Goal: Contribute content: Add original content to the website for others to see

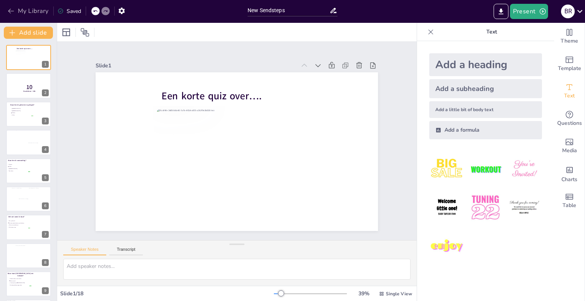
click at [13, 9] on icon "button" at bounding box center [11, 11] width 8 height 8
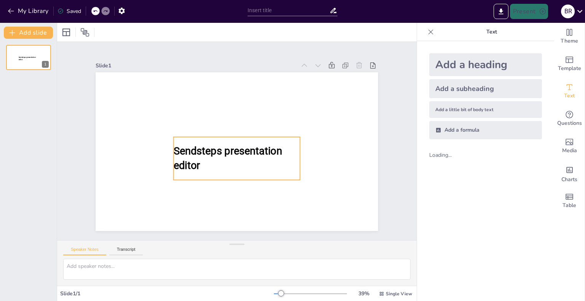
type input "New Sendsteps"
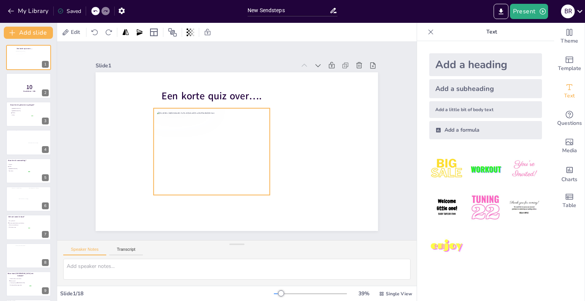
click at [206, 120] on div at bounding box center [212, 151] width 116 height 87
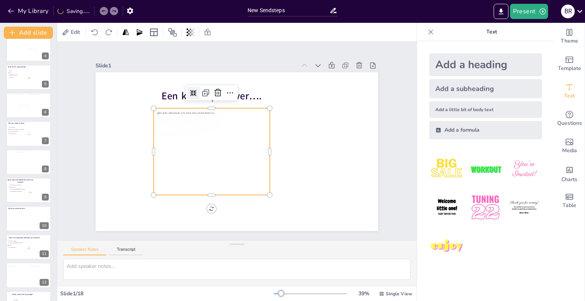
scroll to position [190, 0]
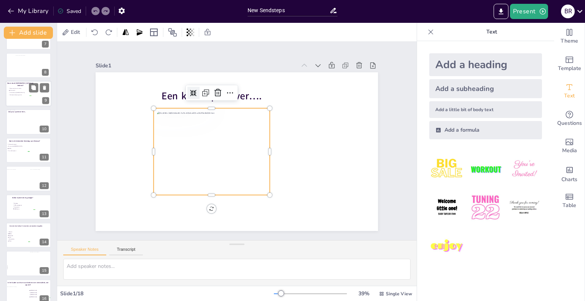
click at [33, 97] on div at bounding box center [29, 94] width 46 height 26
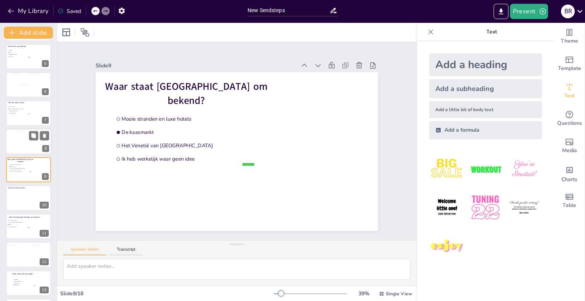
click at [25, 140] on div at bounding box center [28, 141] width 27 height 21
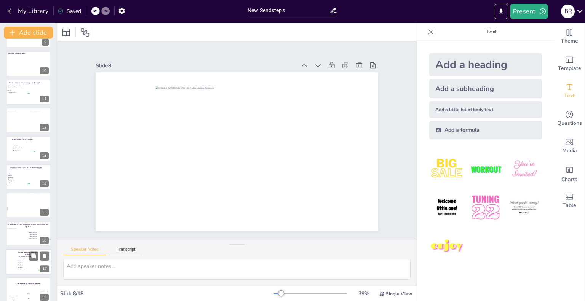
scroll to position [256, 0]
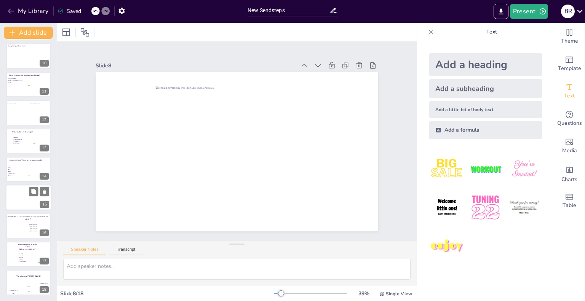
click at [12, 200] on div at bounding box center [17, 195] width 21 height 27
click at [22, 163] on div at bounding box center [29, 169] width 46 height 26
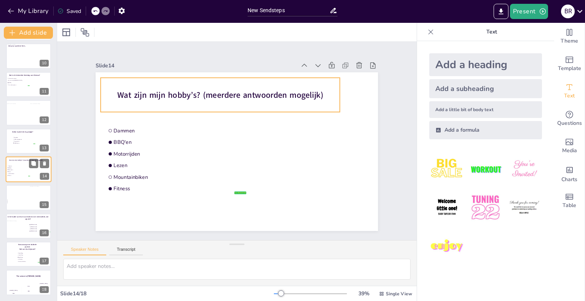
scroll to position [255, 0]
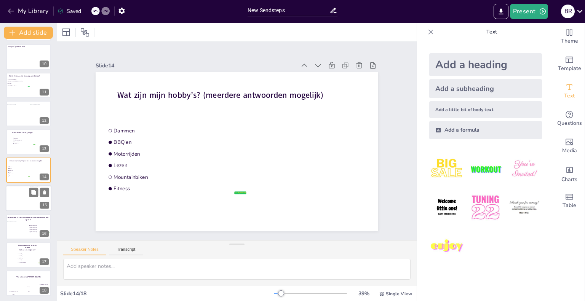
click at [27, 194] on div at bounding box center [29, 199] width 46 height 26
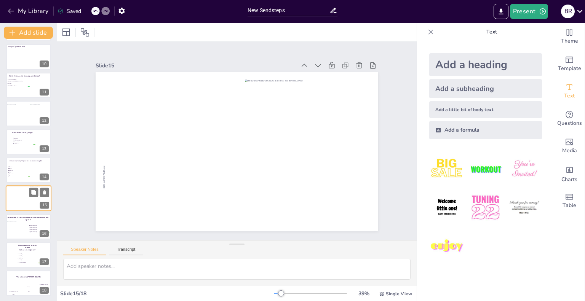
scroll to position [256, 0]
click at [15, 165] on li "Dammen" at bounding box center [18, 166] width 23 height 2
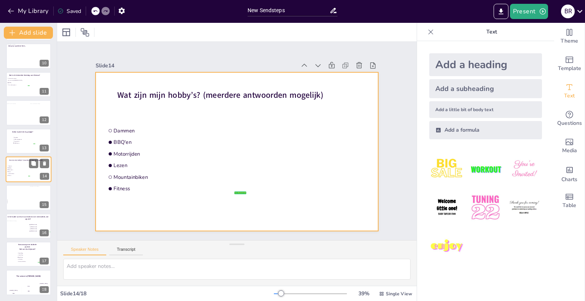
scroll to position [255, 0]
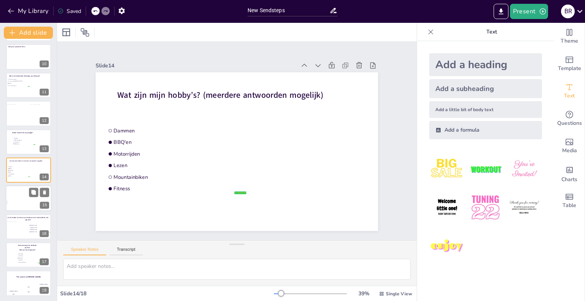
click at [19, 199] on div at bounding box center [17, 196] width 21 height 27
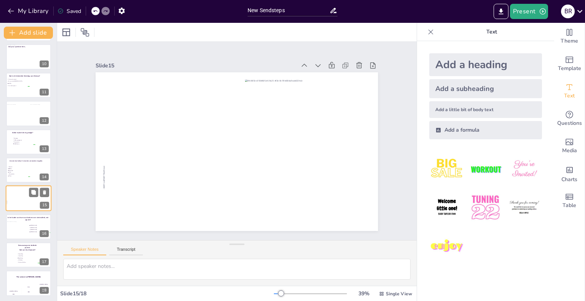
scroll to position [256, 0]
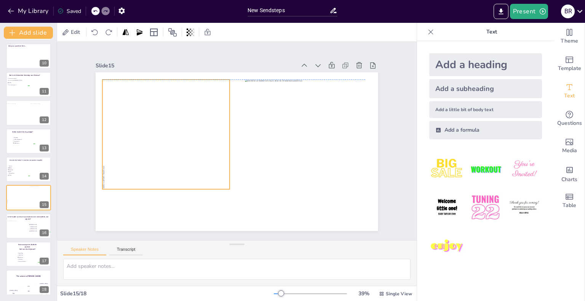
click at [215, 140] on div at bounding box center [165, 138] width 127 height 169
click at [192, 120] on div at bounding box center [165, 138] width 127 height 169
click at [191, 119] on div at bounding box center [165, 138] width 127 height 169
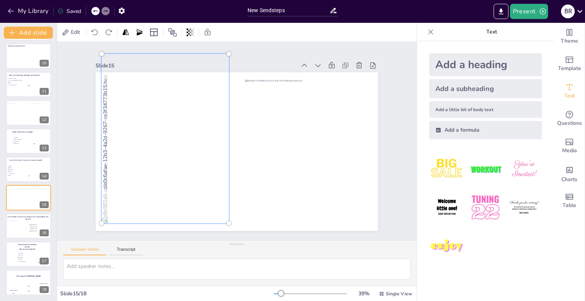
click at [391, 90] on div "Slide 1 Een korte quiz over…. Slide 2 10 Countdown - title Slide 3 Waar ben ik …" at bounding box center [236, 141] width 325 height 180
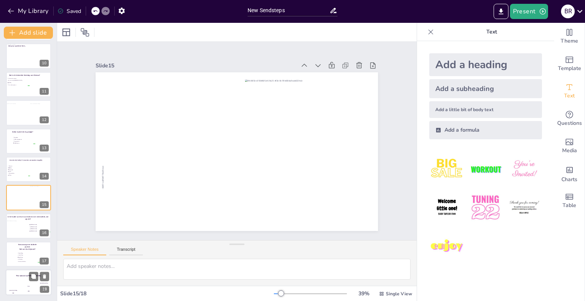
click at [18, 279] on div "The winner is Niels 🏆" at bounding box center [29, 276] width 46 height 13
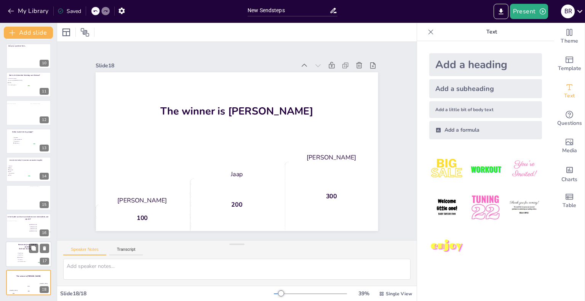
click at [13, 250] on div at bounding box center [29, 254] width 46 height 26
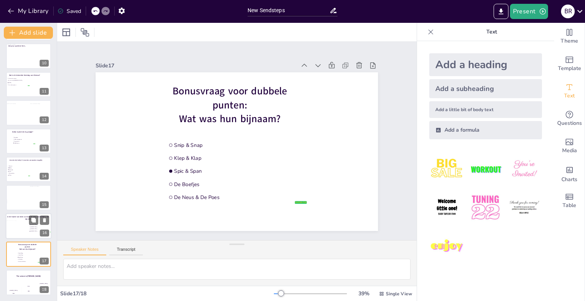
click at [23, 222] on div at bounding box center [17, 227] width 20 height 15
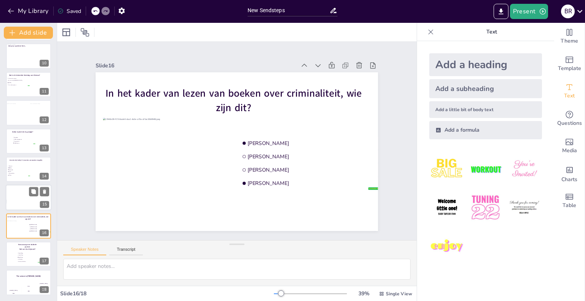
click at [21, 189] on div at bounding box center [16, 195] width 21 height 27
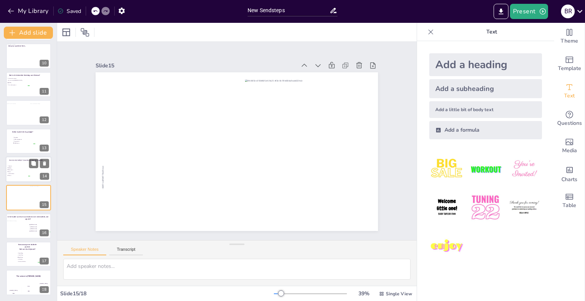
click at [24, 166] on span "Dammen" at bounding box center [19, 166] width 21 height 1
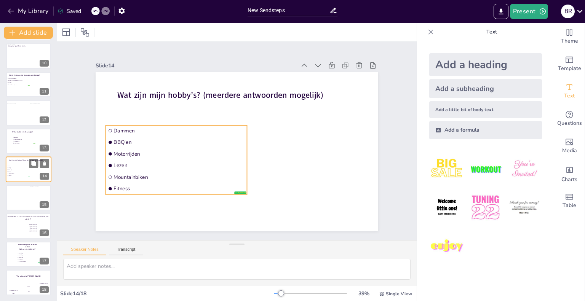
scroll to position [255, 0]
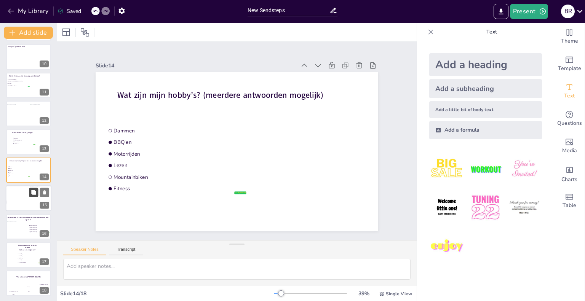
click at [31, 191] on icon at bounding box center [33, 192] width 5 height 5
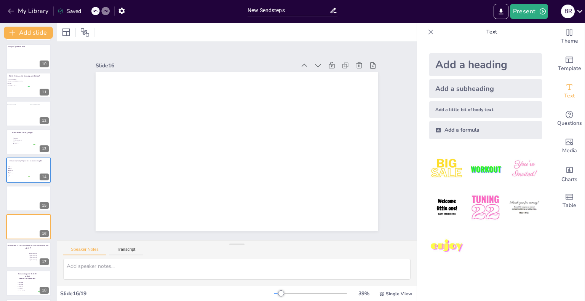
scroll to position [285, 0]
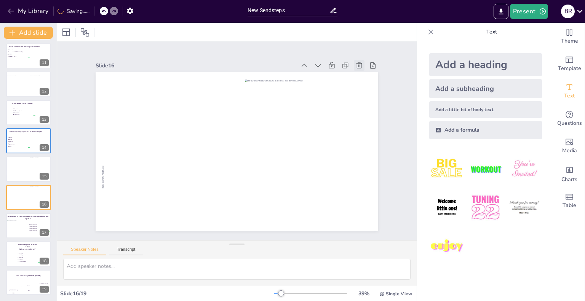
click at [355, 62] on icon at bounding box center [359, 66] width 8 height 8
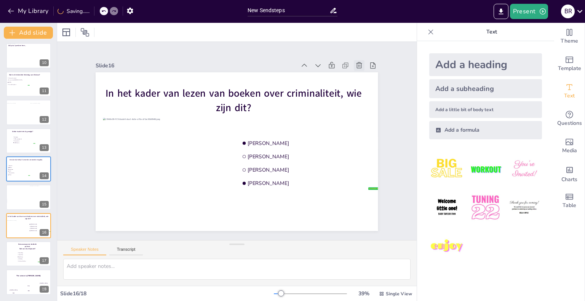
scroll to position [256, 0]
click at [27, 201] on div at bounding box center [16, 195] width 21 height 27
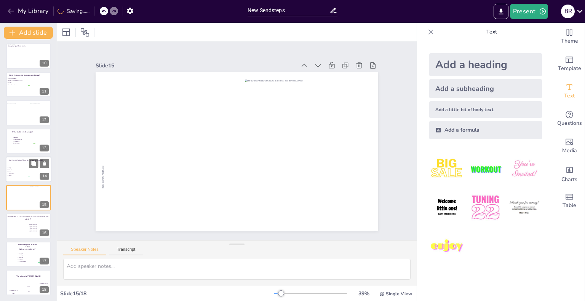
click at [25, 162] on div "Wat zijn mijn hobby’s? (meerdere antwoorden mogelijk)" at bounding box center [25, 161] width 39 height 6
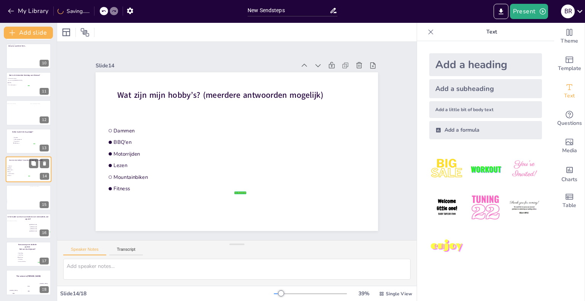
scroll to position [255, 0]
click at [27, 198] on div at bounding box center [29, 199] width 46 height 26
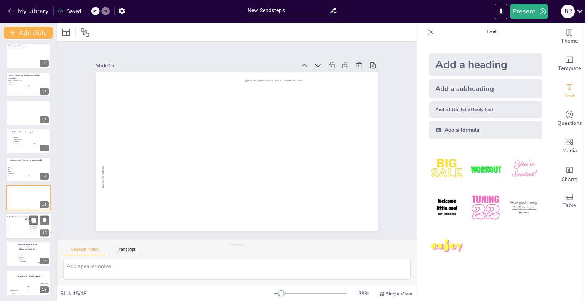
click at [29, 229] on input "checkbox" at bounding box center [29, 229] width 0 height 0
checkbox input "false"
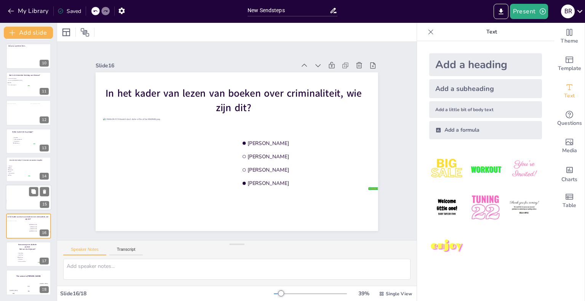
click at [17, 194] on div at bounding box center [16, 195] width 21 height 27
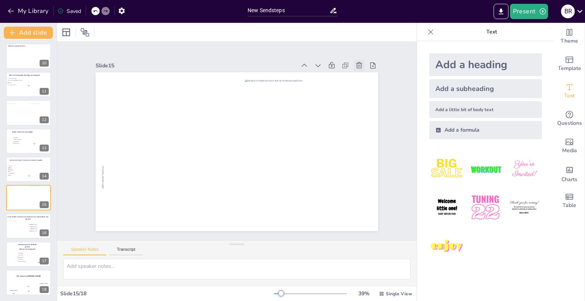
click at [356, 62] on icon at bounding box center [359, 65] width 6 height 6
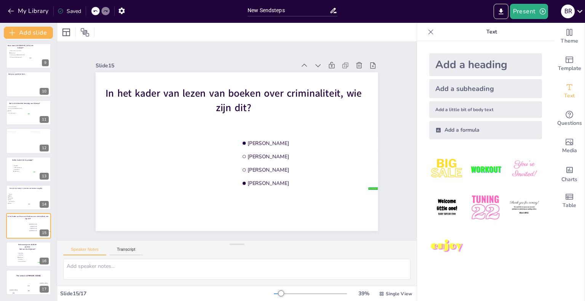
scroll to position [228, 0]
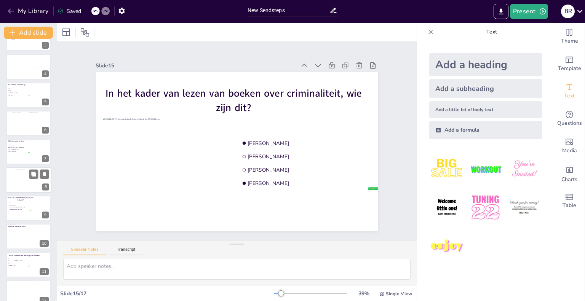
click at [27, 183] on div at bounding box center [28, 179] width 27 height 21
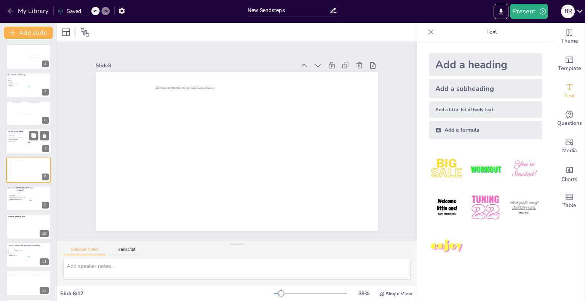
click at [23, 139] on span "Alleen met mijn kinderen" at bounding box center [19, 139] width 21 height 1
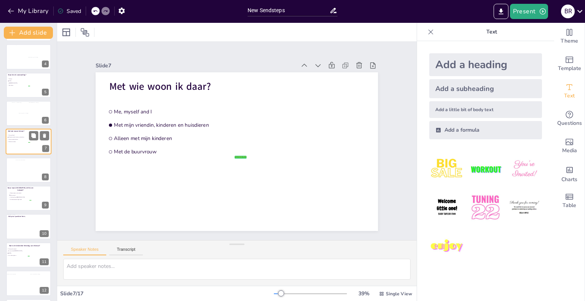
scroll to position [57, 0]
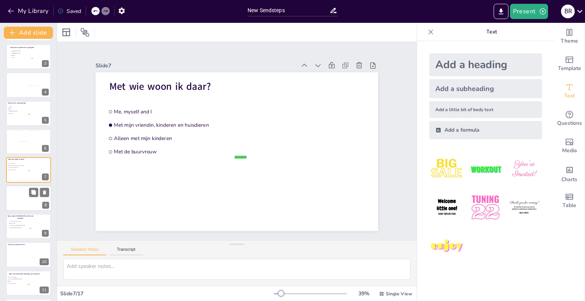
click at [28, 196] on div at bounding box center [28, 198] width 27 height 21
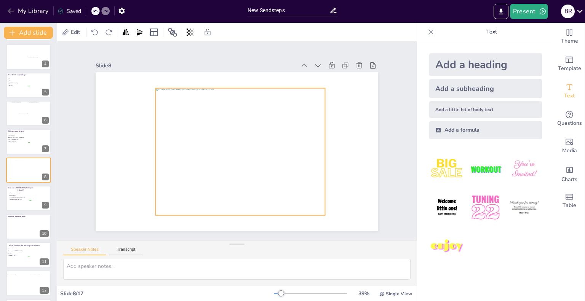
click at [160, 147] on div at bounding box center [240, 151] width 169 height 127
drag, startPoint x: 247, startPoint y: 132, endPoint x: 246, endPoint y: 128, distance: 4.5
click at [247, 131] on div at bounding box center [240, 151] width 169 height 127
click at [563, 150] on span "Media" at bounding box center [569, 151] width 15 height 8
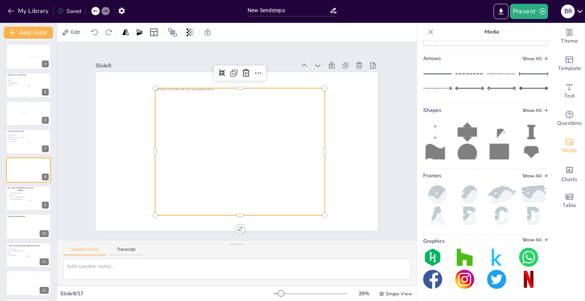
scroll to position [38, 0]
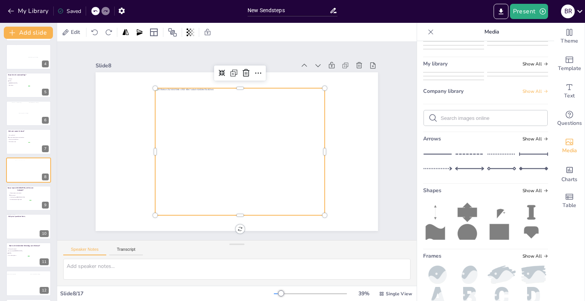
click at [526, 94] on span "Show All" at bounding box center [535, 91] width 26 height 5
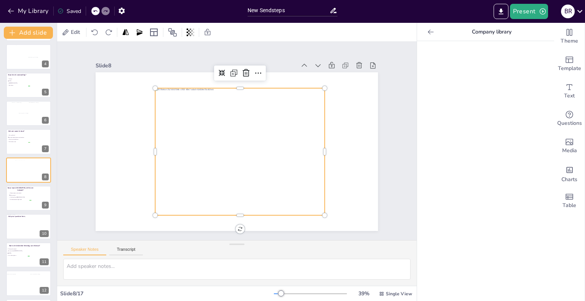
click at [424, 30] on div at bounding box center [430, 32] width 12 height 12
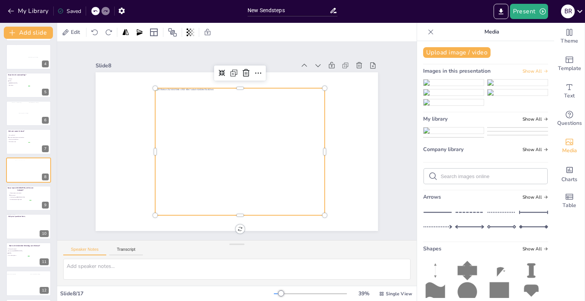
click at [532, 71] on span "Show All" at bounding box center [535, 71] width 26 height 5
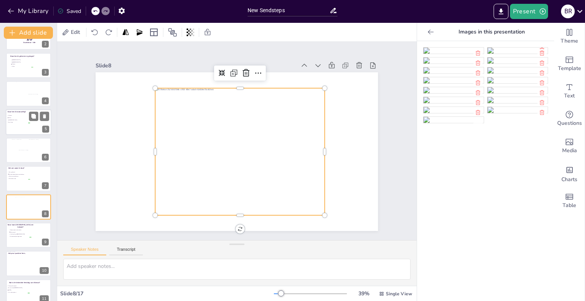
scroll to position [0, 0]
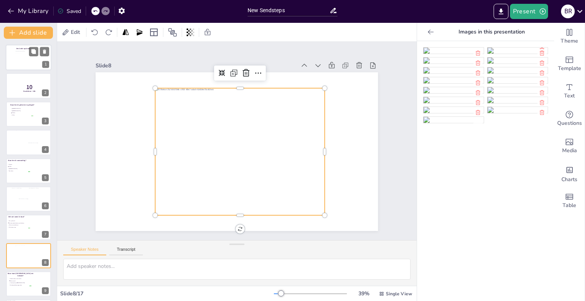
click at [13, 59] on div at bounding box center [29, 58] width 46 height 26
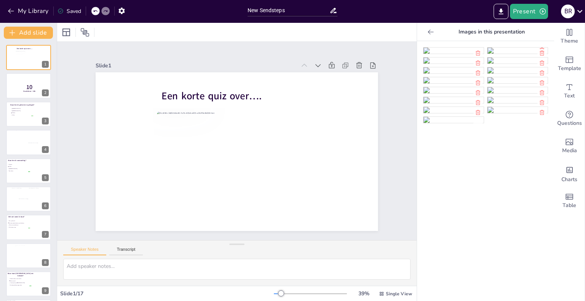
click at [427, 33] on icon at bounding box center [431, 32] width 8 height 8
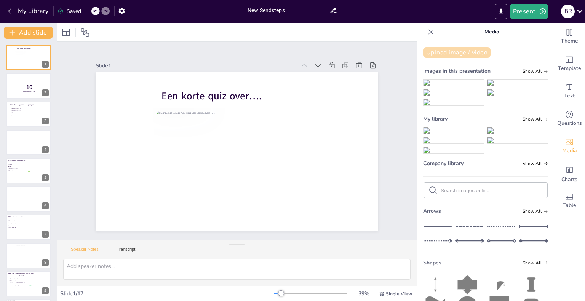
click at [461, 55] on button "Upload image / video" at bounding box center [456, 52] width 67 height 11
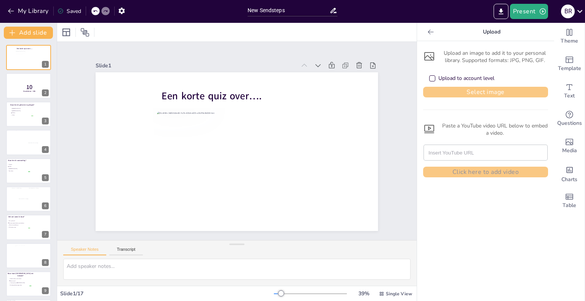
click at [460, 93] on button "Select image" at bounding box center [485, 92] width 125 height 11
click at [477, 93] on button "Select image" at bounding box center [485, 92] width 125 height 11
click at [428, 36] on div at bounding box center [430, 32] width 12 height 12
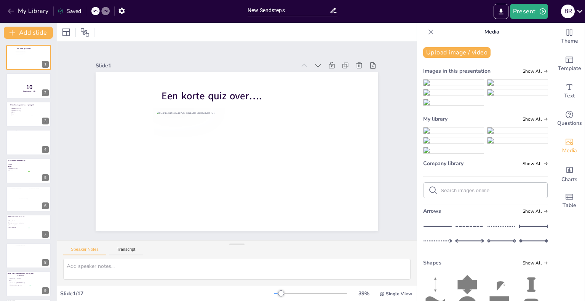
click at [437, 81] on img at bounding box center [453, 83] width 60 height 6
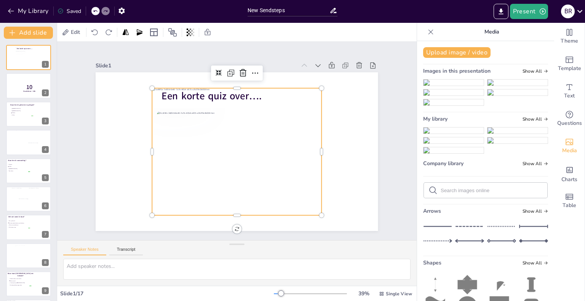
click at [423, 85] on img at bounding box center [453, 83] width 60 height 6
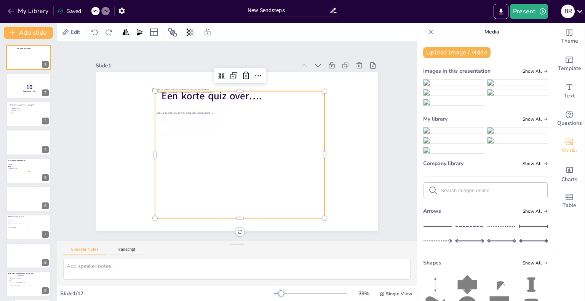
click at [423, 83] on img at bounding box center [453, 83] width 60 height 6
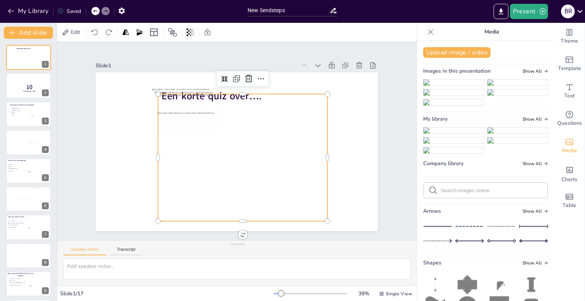
click at [423, 83] on img at bounding box center [453, 83] width 60 height 6
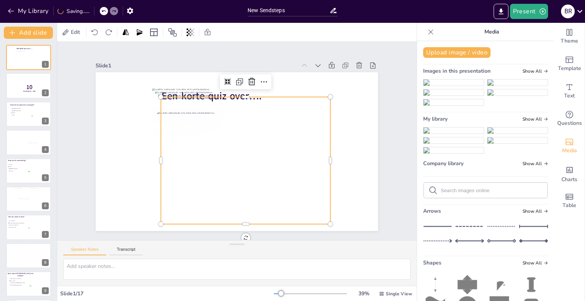
click at [203, 124] on div at bounding box center [245, 160] width 169 height 127
click at [92, 32] on icon at bounding box center [95, 33] width 8 height 8
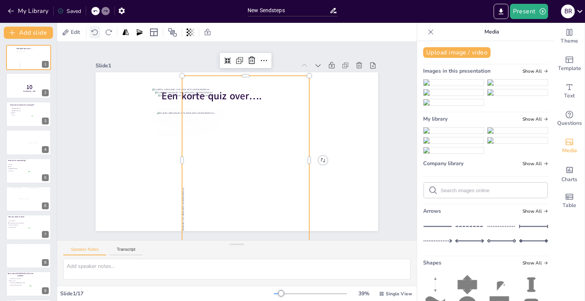
click at [92, 32] on icon at bounding box center [95, 33] width 8 height 8
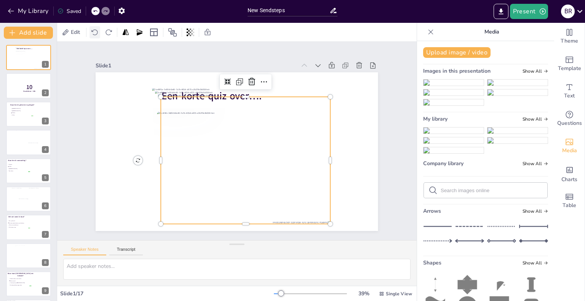
click at [92, 32] on icon at bounding box center [95, 33] width 8 height 8
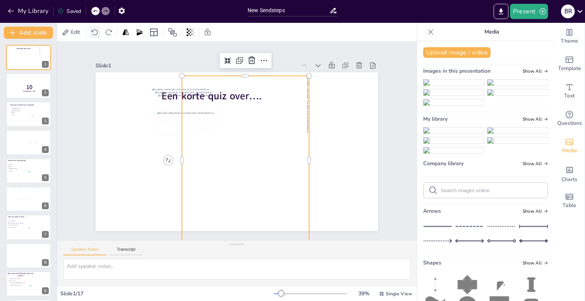
click at [93, 31] on icon at bounding box center [94, 32] width 6 height 6
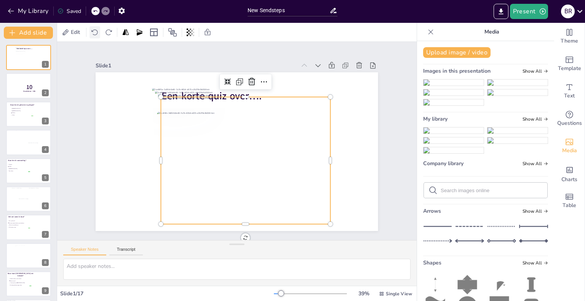
click at [93, 31] on icon at bounding box center [94, 32] width 6 height 6
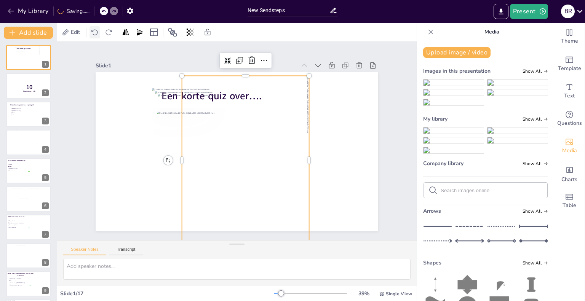
click at [93, 31] on icon at bounding box center [94, 32] width 6 height 6
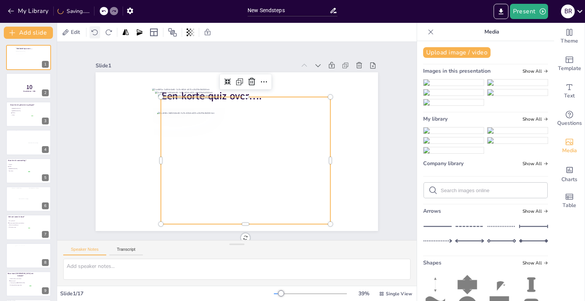
click at [93, 31] on icon at bounding box center [94, 32] width 6 height 6
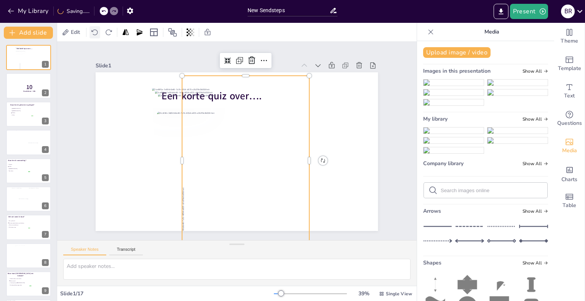
click at [93, 31] on icon at bounding box center [94, 32] width 6 height 6
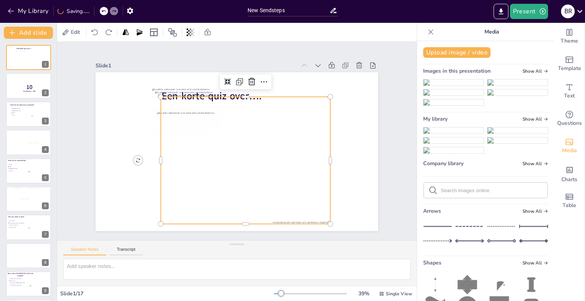
click at [101, 10] on div at bounding box center [104, 11] width 8 height 8
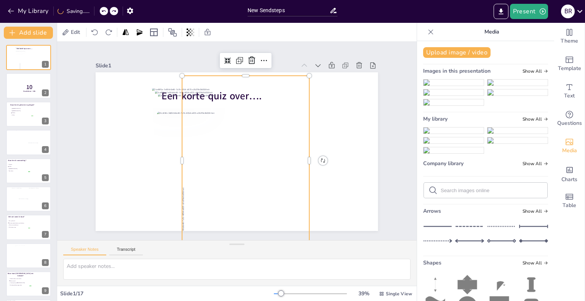
click at [101, 10] on div at bounding box center [104, 11] width 8 height 8
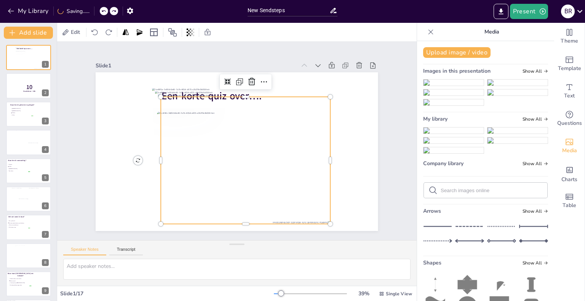
click at [101, 10] on div at bounding box center [104, 11] width 8 height 8
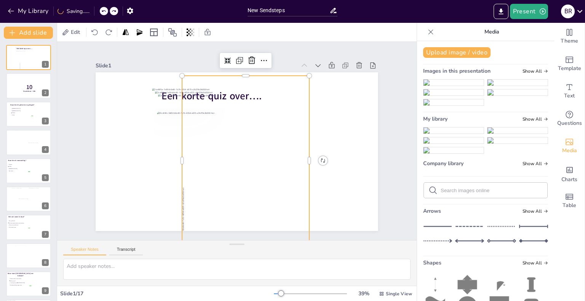
click at [101, 10] on div at bounding box center [104, 11] width 8 height 8
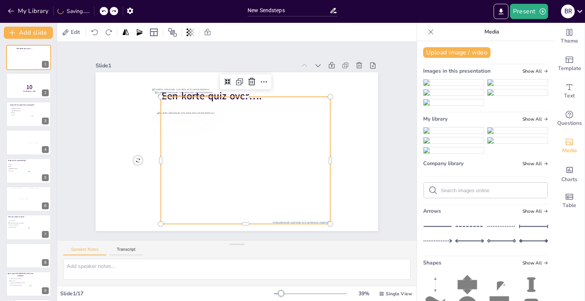
click at [101, 10] on div at bounding box center [104, 11] width 8 height 8
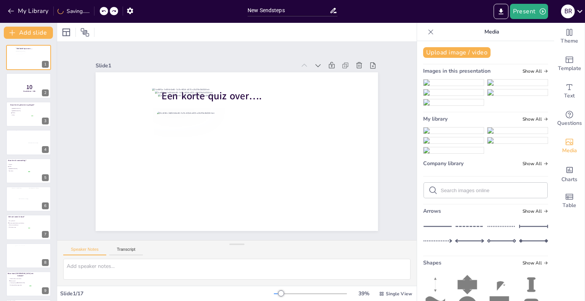
click at [101, 10] on div at bounding box center [104, 11] width 8 height 8
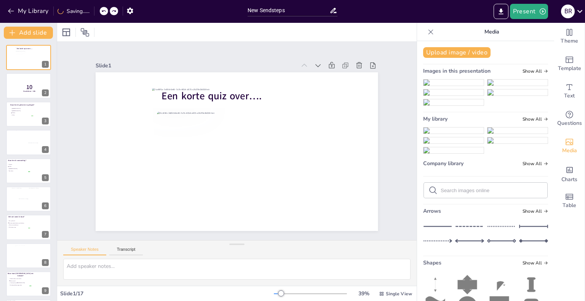
click at [101, 10] on div at bounding box center [104, 11] width 8 height 8
click at [461, 50] on button "Upload image / video" at bounding box center [456, 52] width 67 height 11
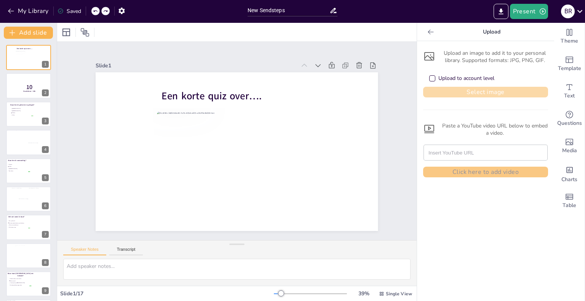
click at [479, 96] on button "Select image" at bounding box center [485, 92] width 125 height 11
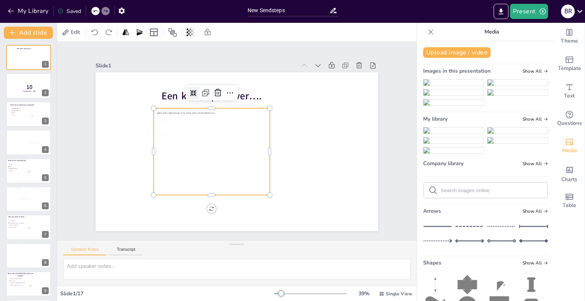
click at [203, 135] on div at bounding box center [212, 151] width 116 height 87
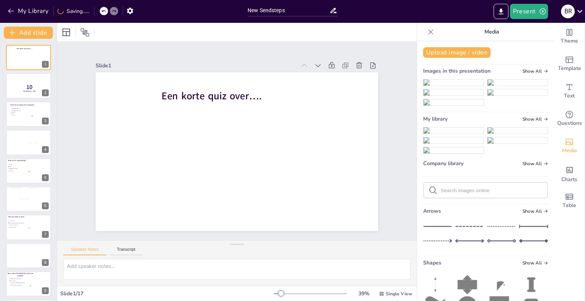
click at [465, 134] on img at bounding box center [453, 131] width 60 height 6
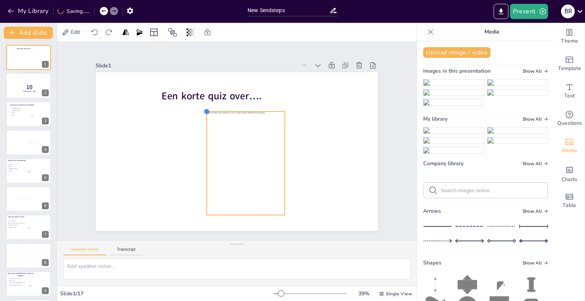
drag, startPoint x: 184, startPoint y: 85, endPoint x: 201, endPoint y: 131, distance: 49.3
click at [201, 131] on div "Een korte quiz over…." at bounding box center [237, 151] width 282 height 159
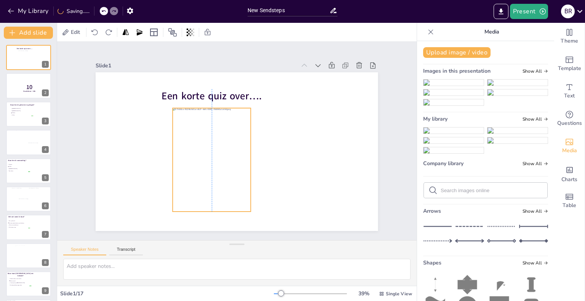
drag, startPoint x: 241, startPoint y: 141, endPoint x: 236, endPoint y: 142, distance: 4.7
click at [211, 137] on div at bounding box center [212, 160] width 78 height 104
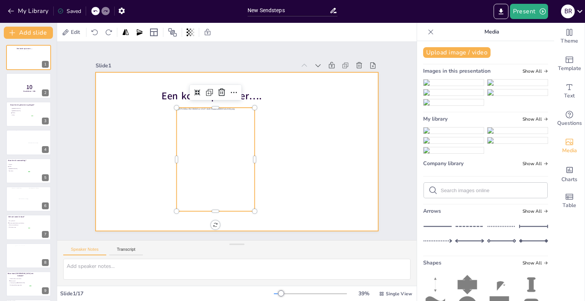
click at [269, 139] on div at bounding box center [237, 151] width 282 height 159
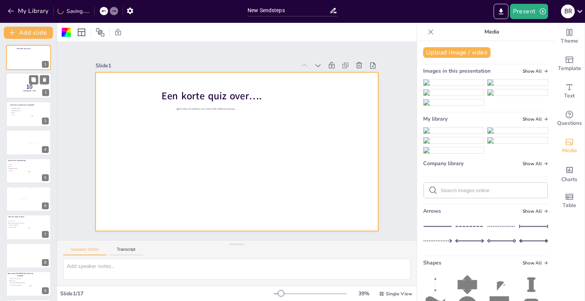
click at [18, 81] on div at bounding box center [29, 86] width 46 height 26
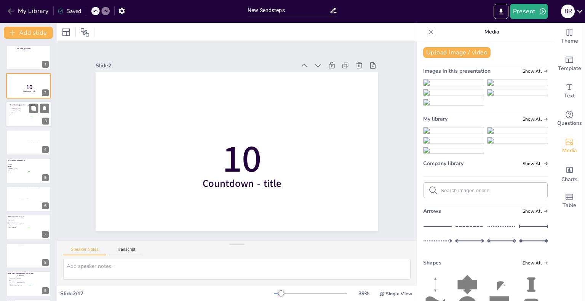
click at [35, 114] on div at bounding box center [29, 114] width 46 height 26
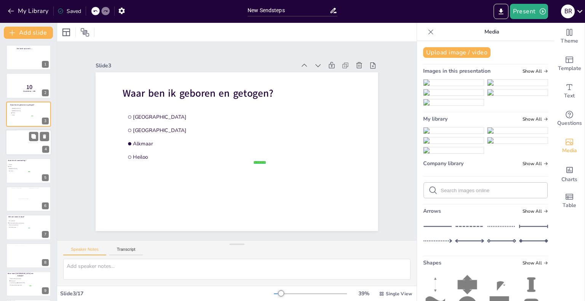
click at [15, 142] on div at bounding box center [17, 136] width 22 height 13
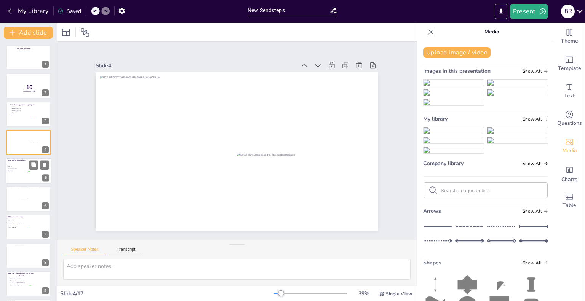
click at [26, 168] on li "[GEOGRAPHIC_DATA]" at bounding box center [18, 169] width 23 height 2
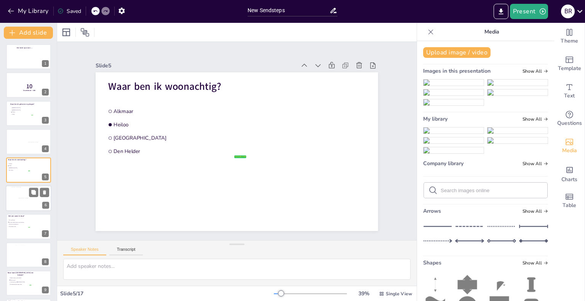
click at [28, 199] on div at bounding box center [28, 204] width 19 height 12
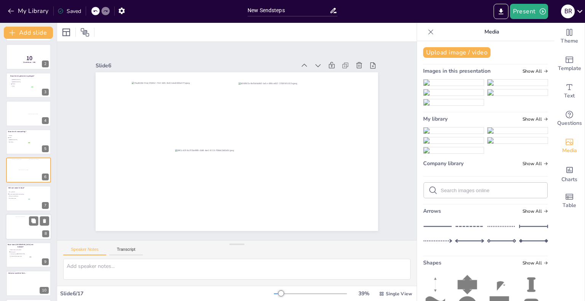
click at [28, 227] on div at bounding box center [28, 227] width 27 height 21
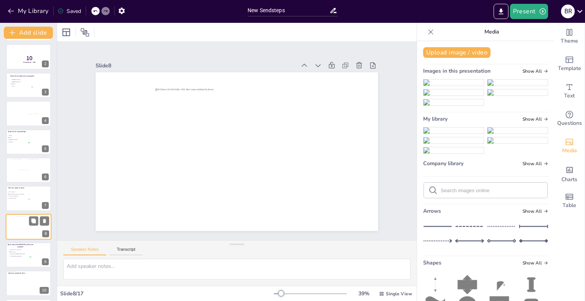
scroll to position [86, 0]
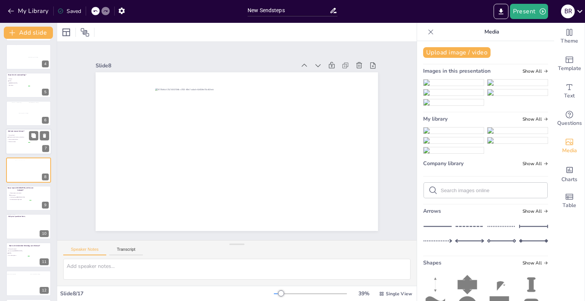
click at [23, 148] on div at bounding box center [29, 142] width 46 height 26
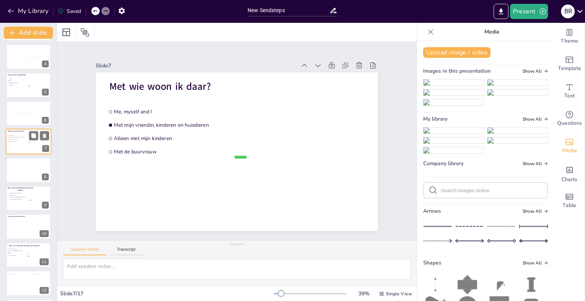
scroll to position [57, 0]
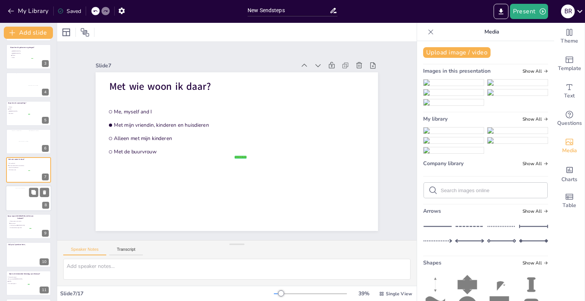
click at [29, 196] on div at bounding box center [28, 198] width 27 height 21
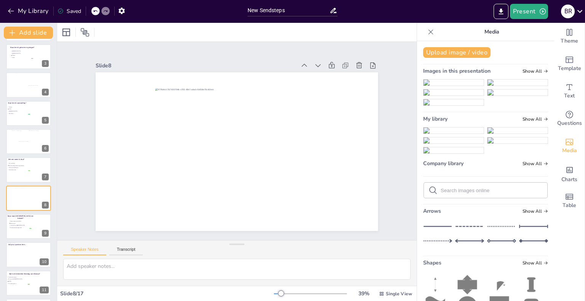
scroll to position [86, 0]
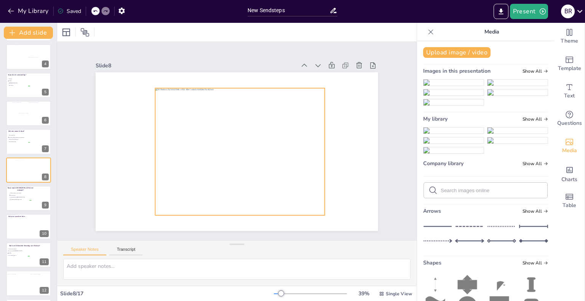
click at [184, 108] on div at bounding box center [239, 151] width 169 height 127
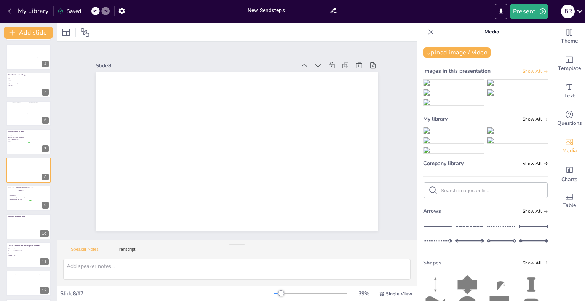
click at [525, 67] on div "Images in this presentation Show All" at bounding box center [485, 72] width 125 height 10
click at [525, 70] on span "Show All" at bounding box center [535, 71] width 26 height 5
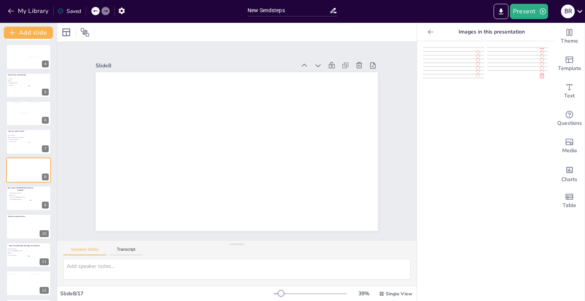
scroll to position [0, 0]
click at [427, 32] on icon at bounding box center [431, 32] width 8 height 8
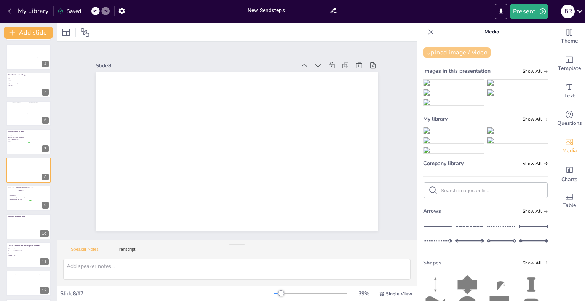
click at [445, 53] on button "Upload image / video" at bounding box center [456, 52] width 67 height 11
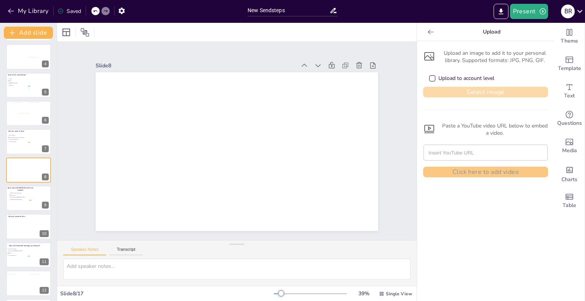
click at [440, 89] on button "Select image" at bounding box center [485, 92] width 125 height 11
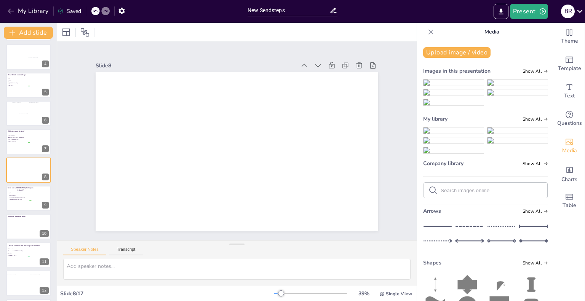
click at [465, 134] on img at bounding box center [453, 131] width 60 height 6
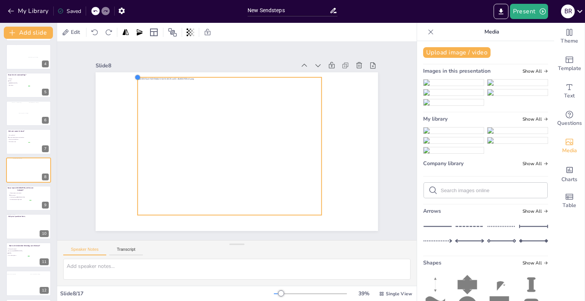
drag, startPoint x: 145, startPoint y: 85, endPoint x: 130, endPoint y: 94, distance: 17.4
click at [130, 94] on div at bounding box center [237, 151] width 282 height 159
drag, startPoint x: 316, startPoint y: 144, endPoint x: 306, endPoint y: 146, distance: 9.7
click at [312, 146] on div at bounding box center [315, 146] width 6 height 138
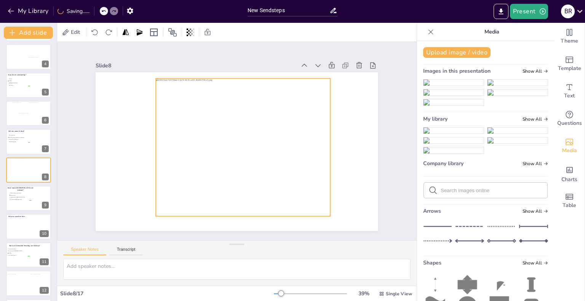
drag, startPoint x: 260, startPoint y: 143, endPoint x: 278, endPoint y: 144, distance: 18.3
click at [278, 144] on div at bounding box center [248, 147] width 184 height 138
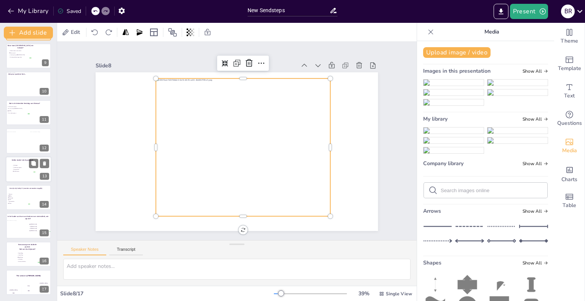
click at [20, 165] on span "Sociologie" at bounding box center [24, 165] width 21 height 1
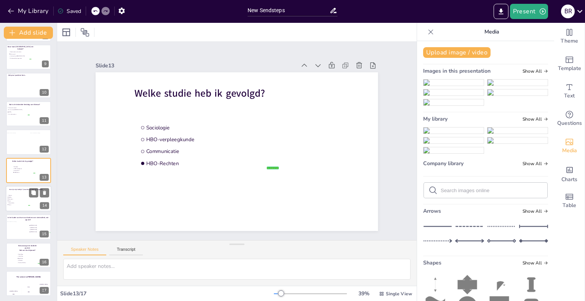
click at [27, 199] on span "Motorrijden" at bounding box center [19, 199] width 21 height 1
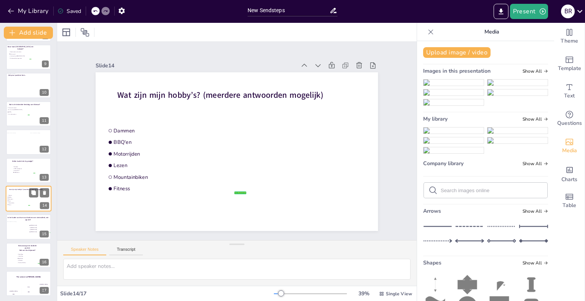
scroll to position [228, 0]
click at [34, 228] on li "[PERSON_NAME]" at bounding box center [40, 229] width 23 height 2
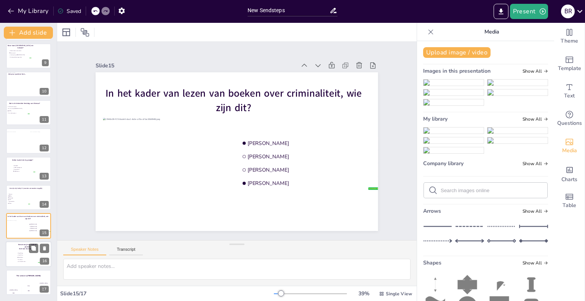
click at [27, 257] on li "Spic & Span" at bounding box center [28, 258] width 23 height 2
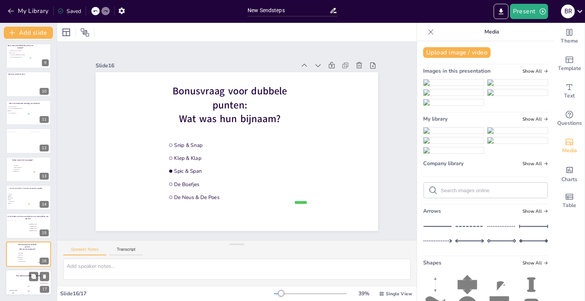
click at [24, 287] on div "200" at bounding box center [28, 291] width 15 height 8
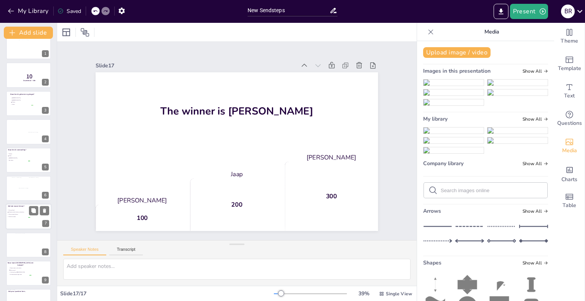
scroll to position [0, 0]
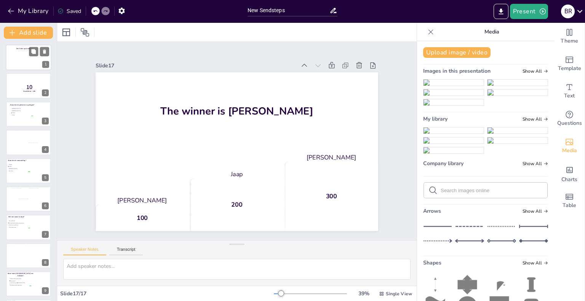
click at [14, 59] on div at bounding box center [29, 58] width 46 height 26
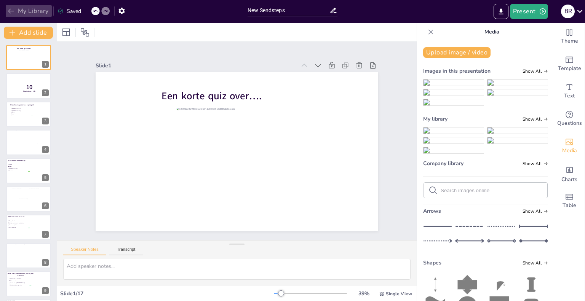
click at [8, 11] on icon "button" at bounding box center [11, 11] width 8 height 8
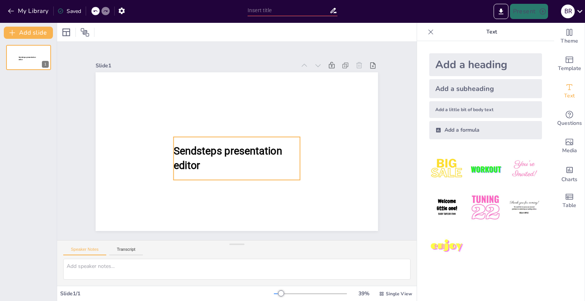
type input "New Sendsteps"
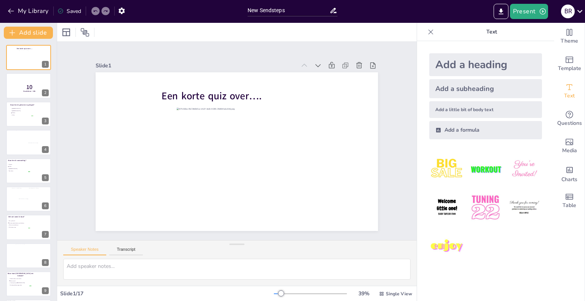
click at [20, 71] on div "Een korte quiz over…. 1 10 Countdown - title 2 Waar ben ik geboren en getogen? …" at bounding box center [28, 284] width 57 height 478
click at [37, 34] on button "Add slide" at bounding box center [28, 33] width 49 height 12
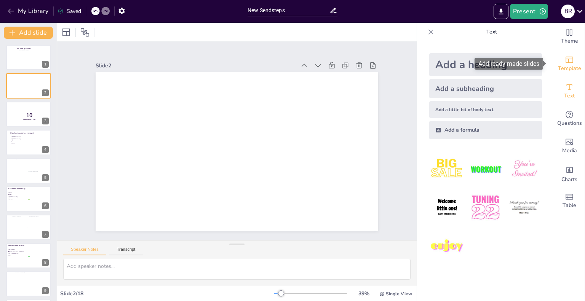
click at [568, 64] on span "Template" at bounding box center [569, 68] width 23 height 8
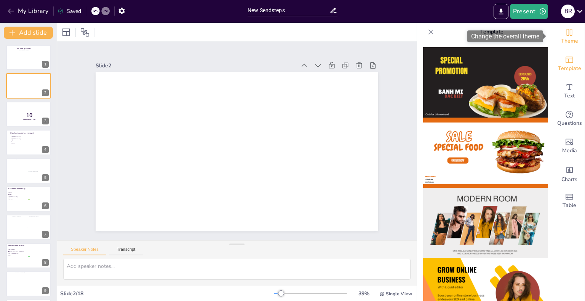
click at [563, 42] on span "Theme" at bounding box center [569, 41] width 18 height 8
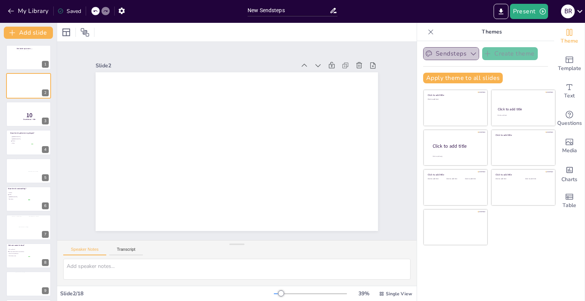
click at [469, 54] on icon "button" at bounding box center [473, 54] width 8 height 8
click at [427, 29] on icon at bounding box center [431, 32] width 8 height 8
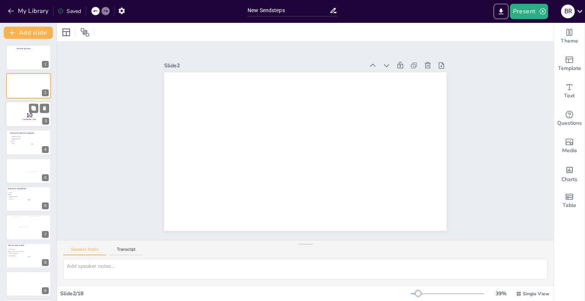
click at [26, 116] on span "10" at bounding box center [29, 115] width 6 height 8
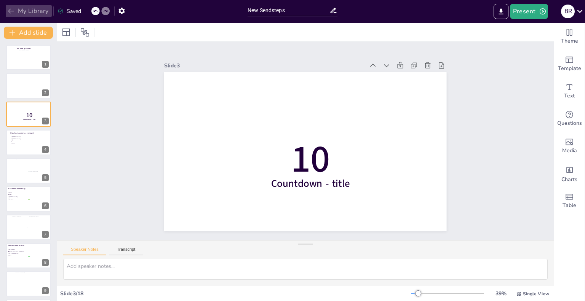
click at [9, 10] on icon "button" at bounding box center [11, 11] width 6 height 5
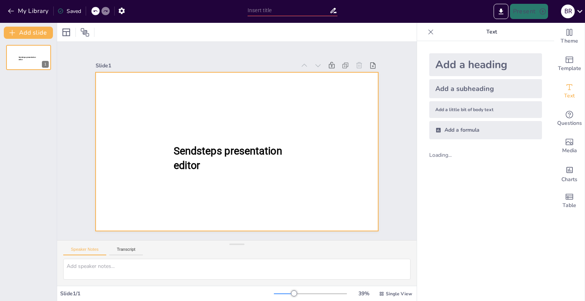
type input "New Sendsteps"
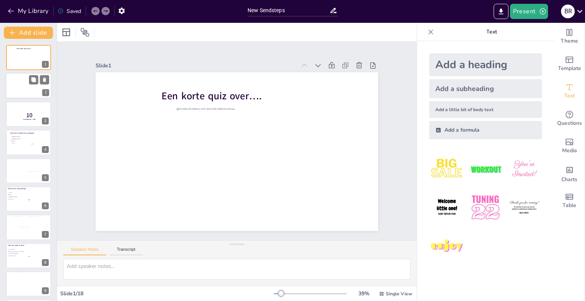
click at [26, 84] on div at bounding box center [29, 86] width 46 height 26
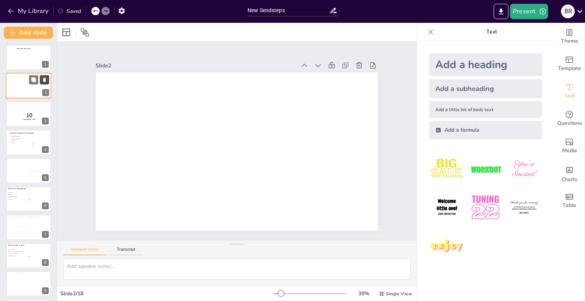
click at [45, 81] on icon at bounding box center [44, 80] width 3 height 4
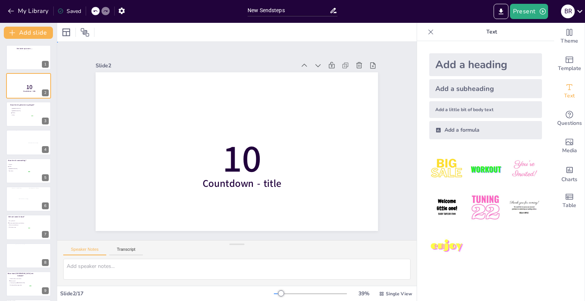
click at [65, 93] on div "Slide 1 Een korte quiz over…. Slide 2 10 Countdown - title Slide 3 Waar ben ik …" at bounding box center [236, 141] width 359 height 198
click at [34, 70] on div "Een korte quiz over…. 1 10 Countdown - title 2 Waar ben ik geboren en getogen? …" at bounding box center [28, 284] width 57 height 478
click at [11, 8] on icon "button" at bounding box center [11, 11] width 8 height 8
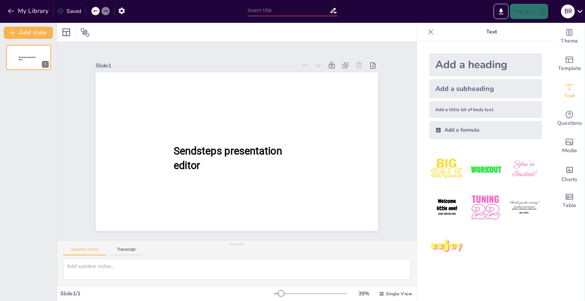
type input "New Sendsteps"
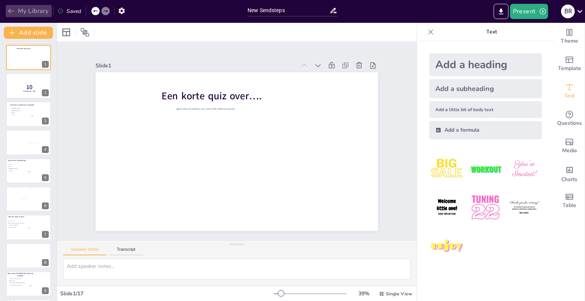
click at [11, 8] on icon "button" at bounding box center [11, 11] width 8 height 8
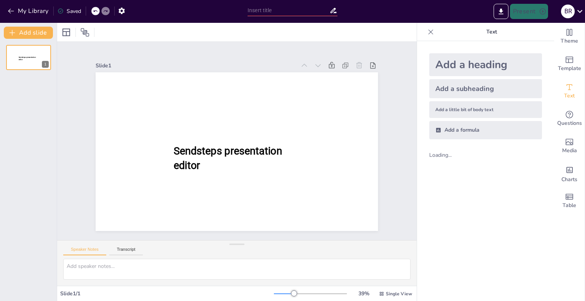
type input "New Sendsteps"
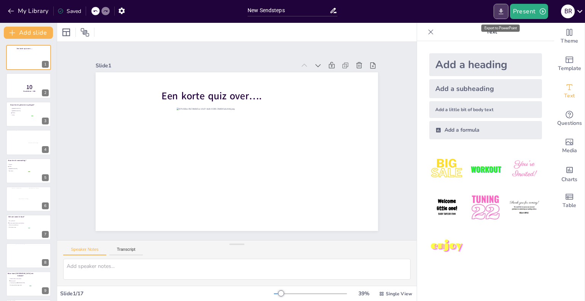
click at [500, 12] on icon "Export to PowerPoint" at bounding box center [501, 12] width 8 height 8
click at [542, 11] on icon "button" at bounding box center [542, 11] width 6 height 6
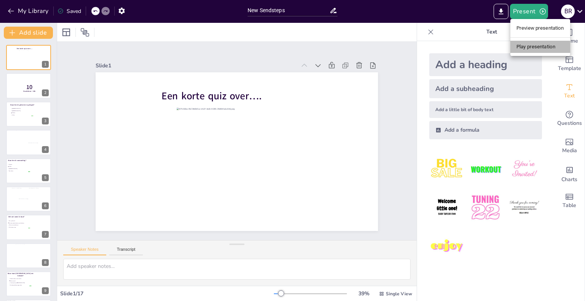
click at [543, 47] on li "Play presentation" at bounding box center [540, 47] width 60 height 12
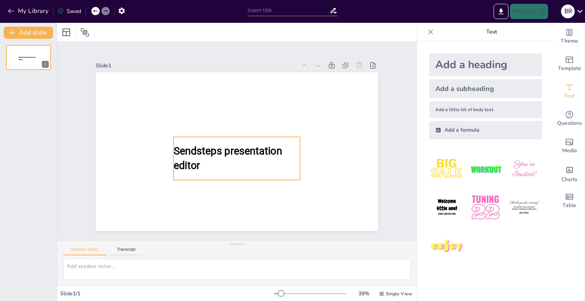
type input "New Sendsteps"
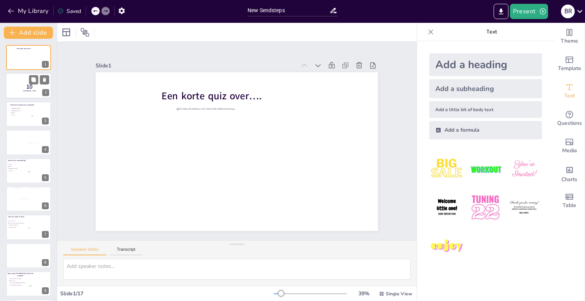
click at [30, 90] on span "Countdown - title" at bounding box center [29, 91] width 13 height 2
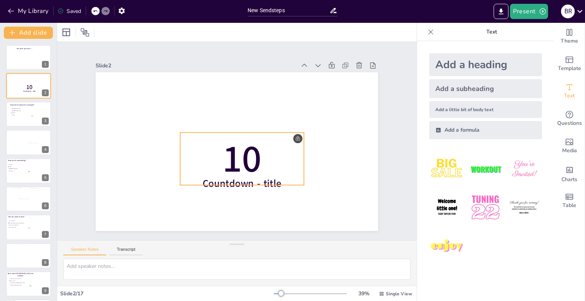
click at [232, 149] on span "10" at bounding box center [241, 159] width 39 height 52
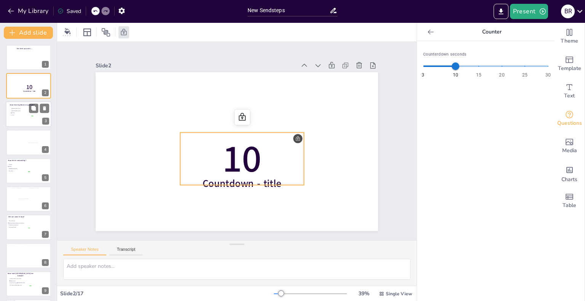
click at [37, 115] on div at bounding box center [29, 114] width 46 height 26
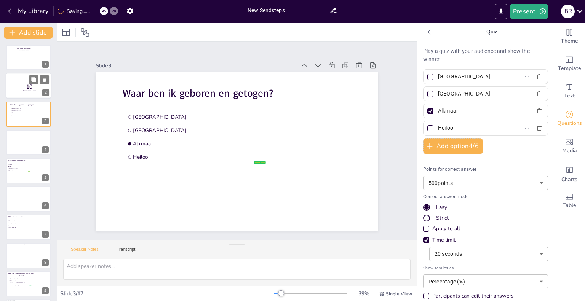
click at [15, 87] on div at bounding box center [29, 86] width 46 height 26
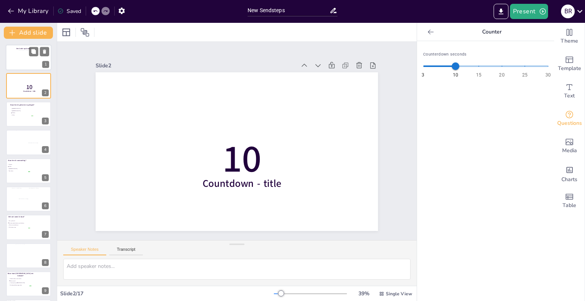
click at [23, 59] on div at bounding box center [25, 58] width 13 height 17
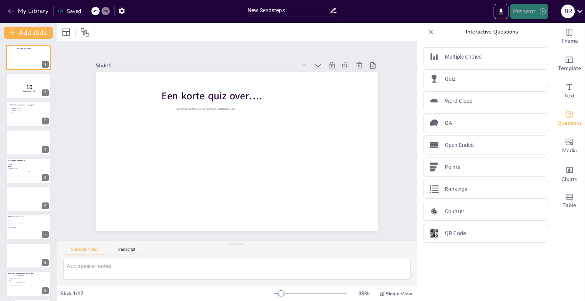
click at [532, 13] on button "Present" at bounding box center [529, 11] width 38 height 15
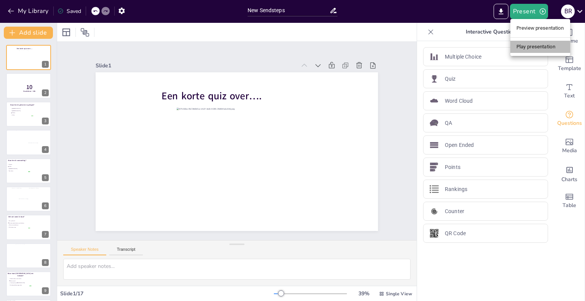
click at [541, 44] on li "Play presentation" at bounding box center [540, 47] width 60 height 12
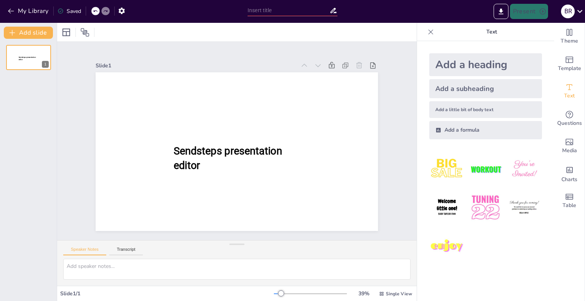
type input "New Sendsteps"
